Goal: Information Seeking & Learning: Find specific fact

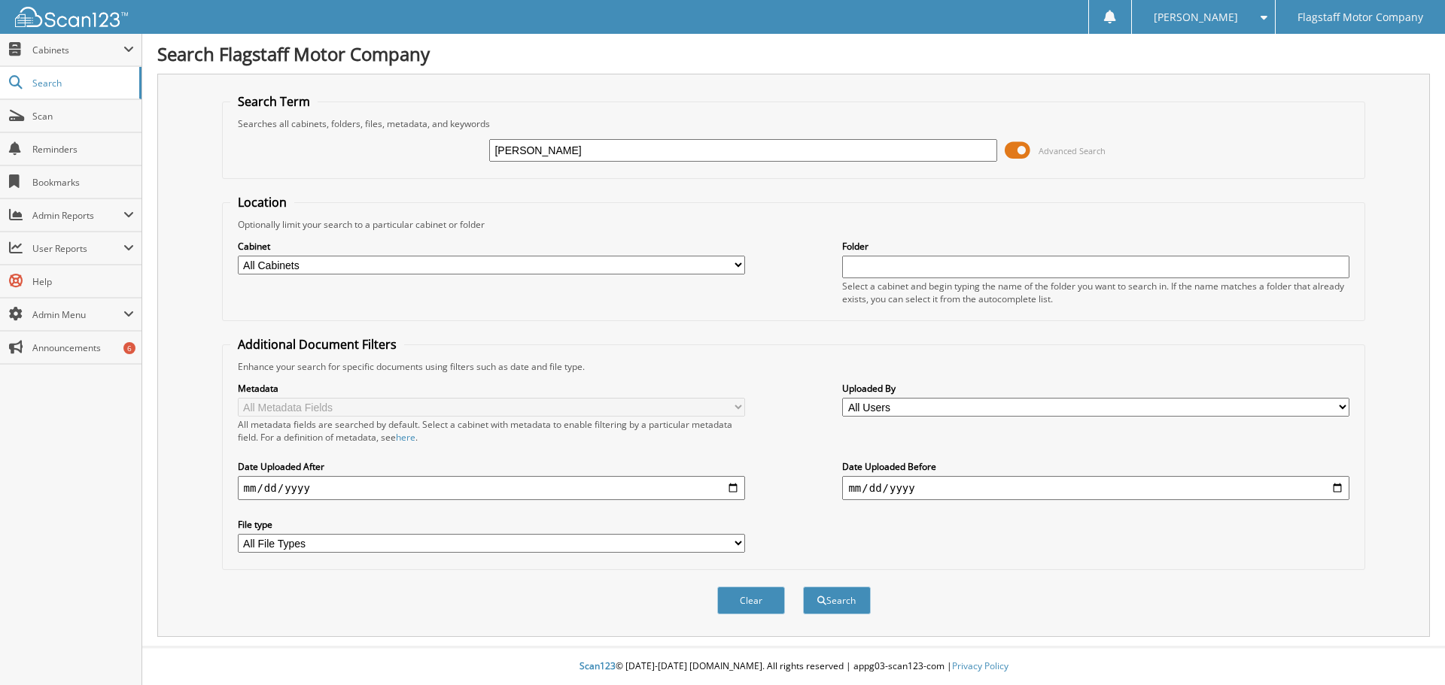
type input "[PERSON_NAME]"
click at [803, 587] on button "Search" at bounding box center [837, 601] width 68 height 28
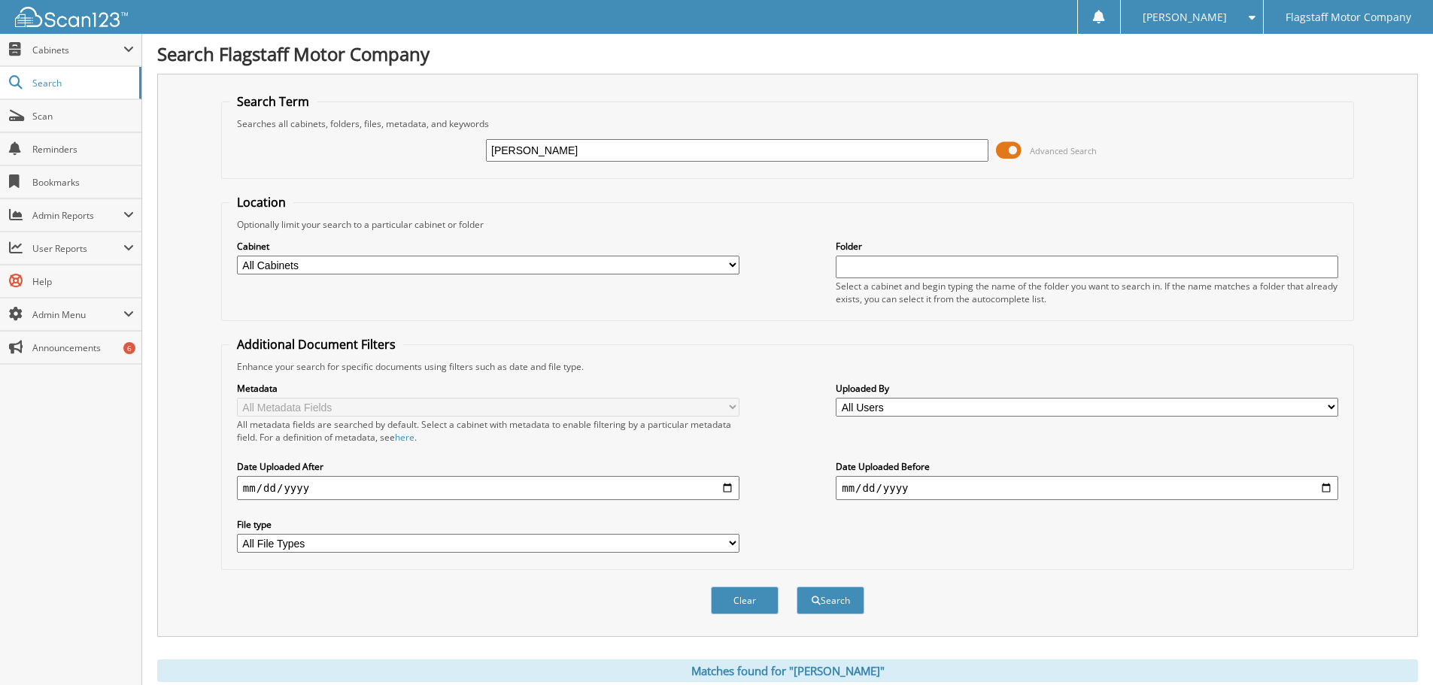
click at [1003, 154] on span at bounding box center [1009, 150] width 26 height 23
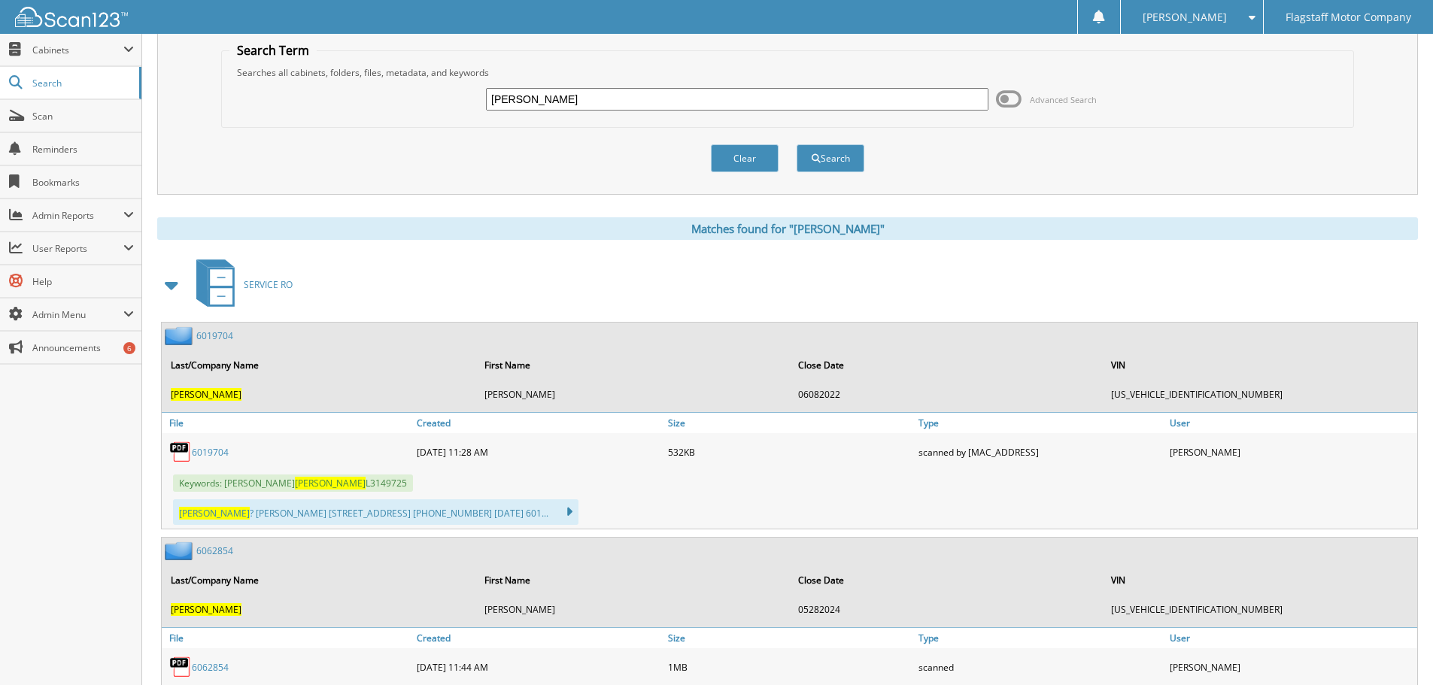
scroll to position [75, 0]
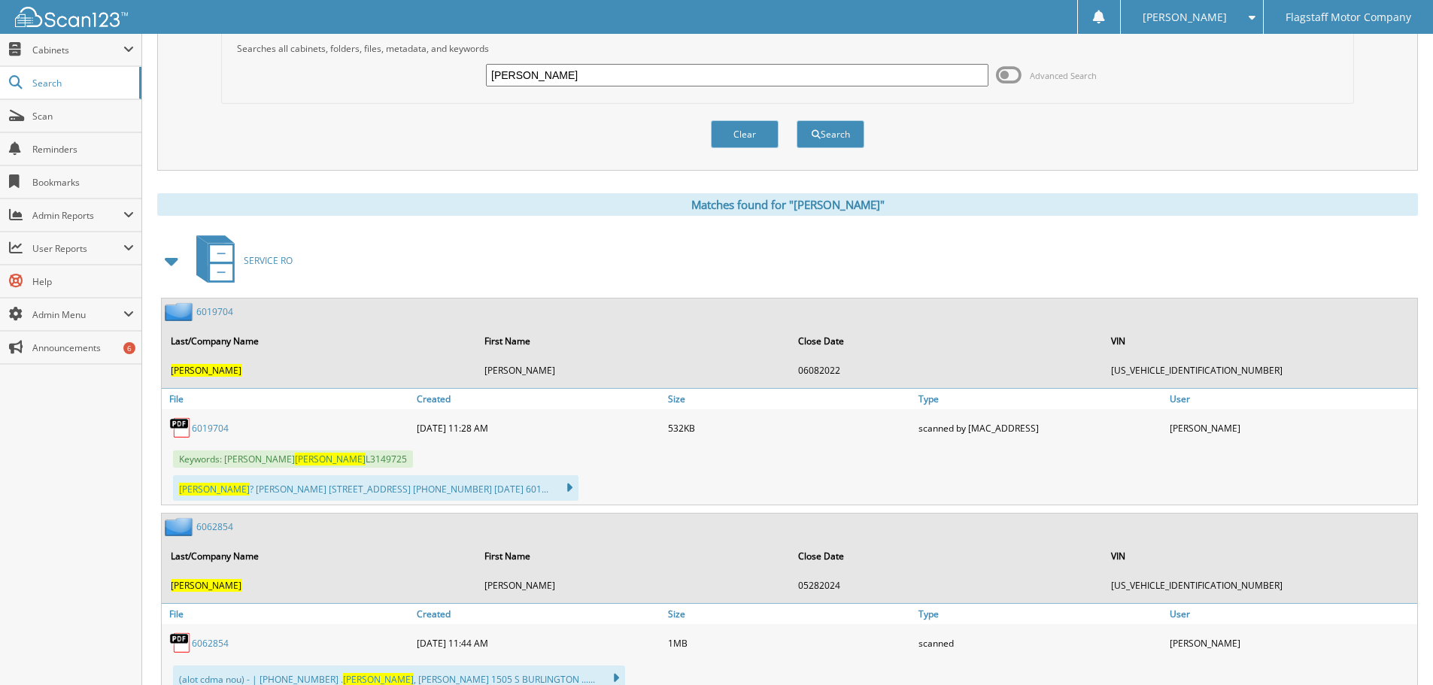
click at [167, 261] on span at bounding box center [172, 261] width 21 height 27
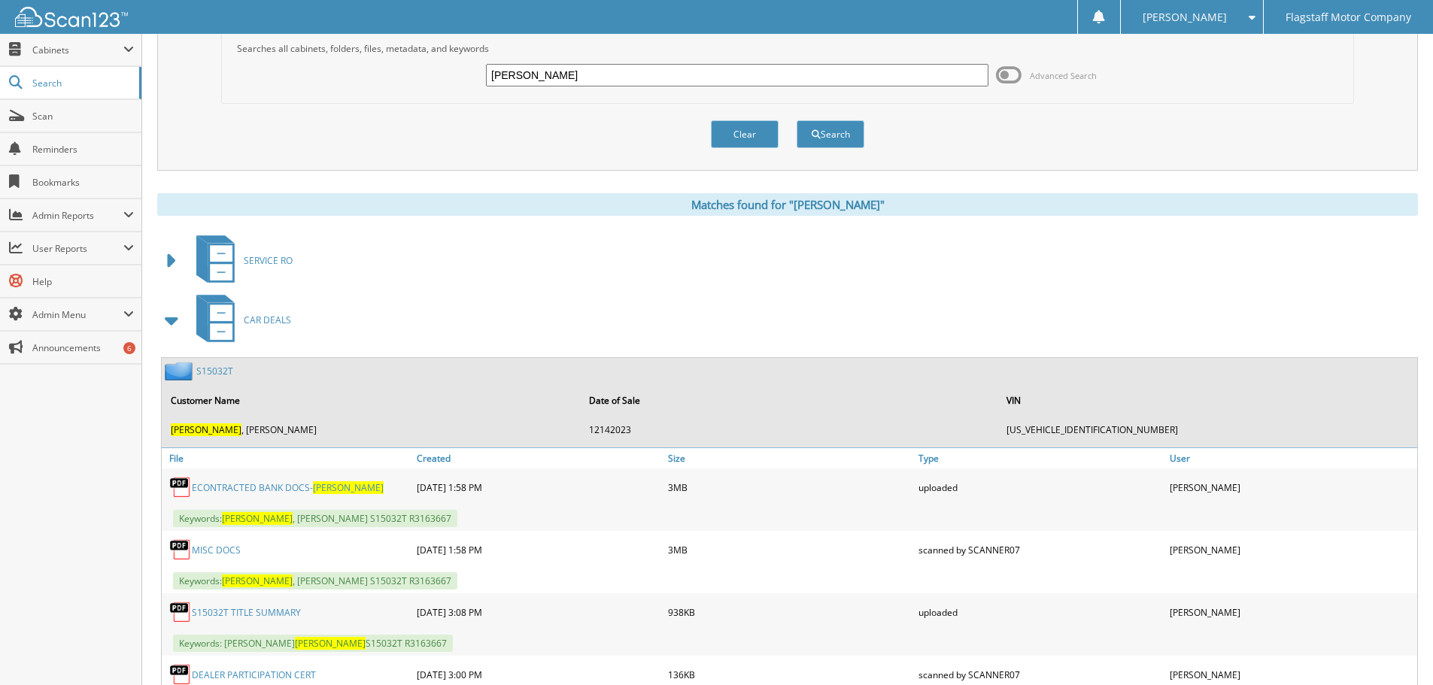
click at [681, 70] on input "pineda" at bounding box center [737, 75] width 503 height 23
type input "[PERSON_NAME]"
click at [797, 120] on button "Search" at bounding box center [831, 134] width 68 height 28
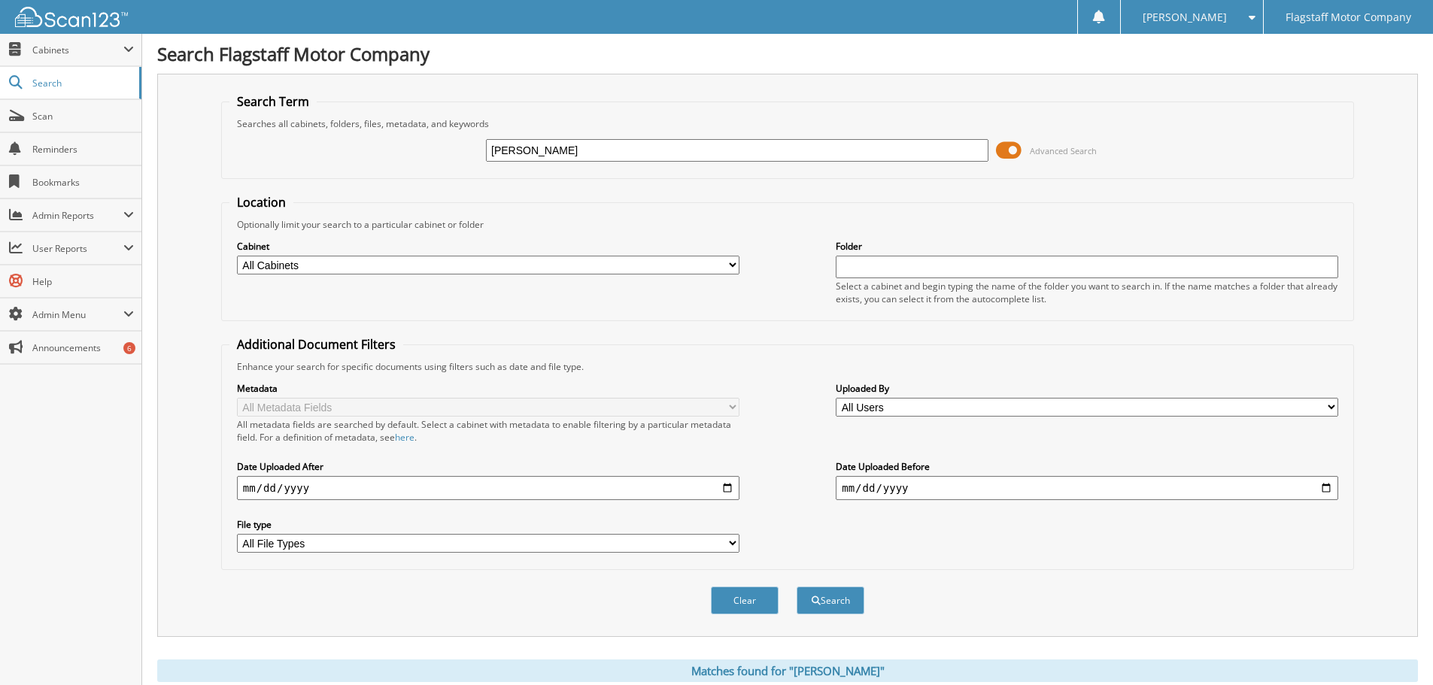
click at [1003, 157] on span at bounding box center [1009, 150] width 26 height 23
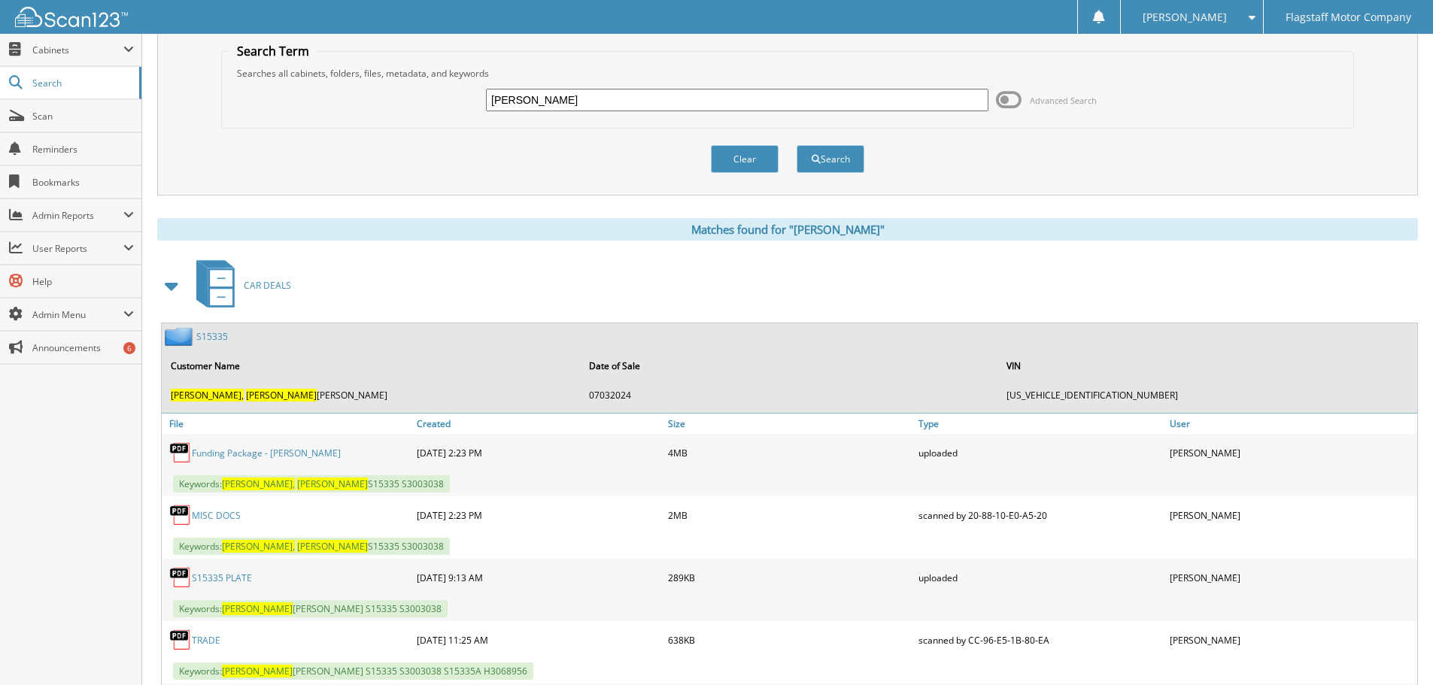
scroll to position [75, 0]
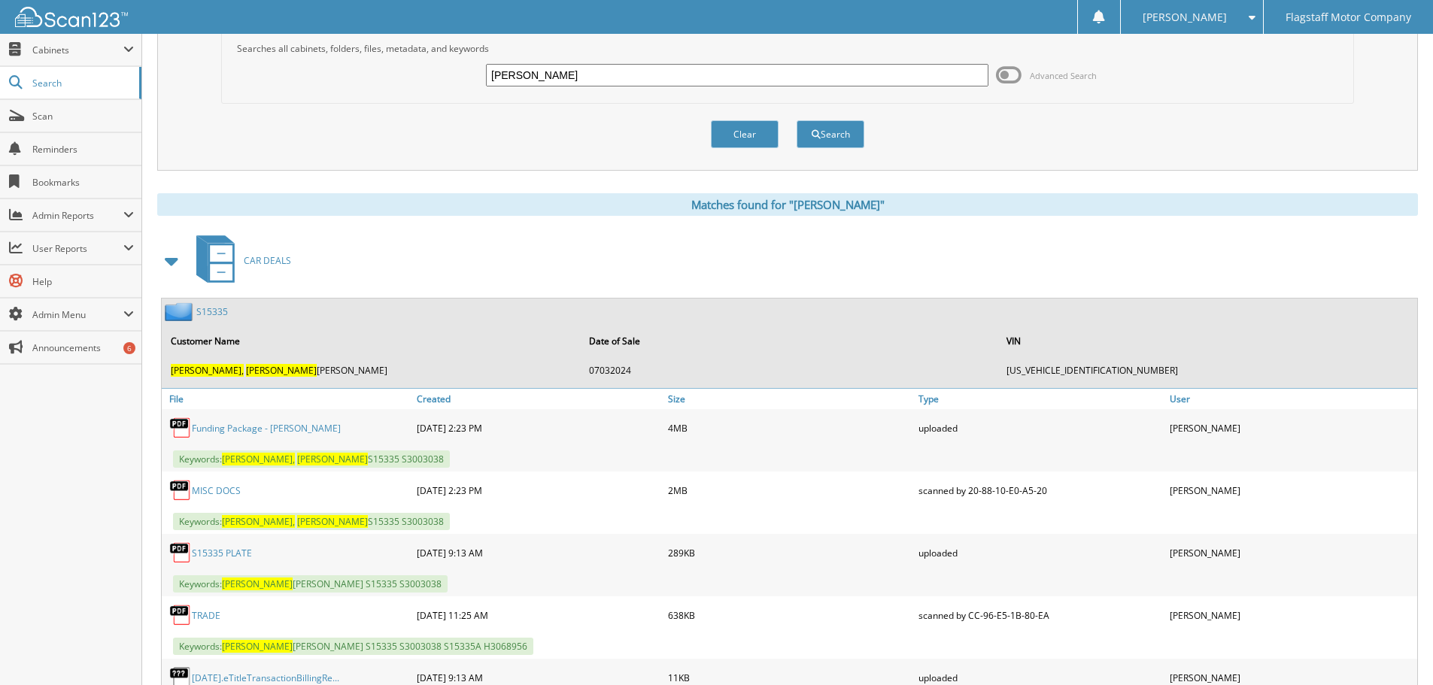
click at [212, 308] on link "S15335" at bounding box center [212, 311] width 32 height 13
